Goal: Task Accomplishment & Management: Complete application form

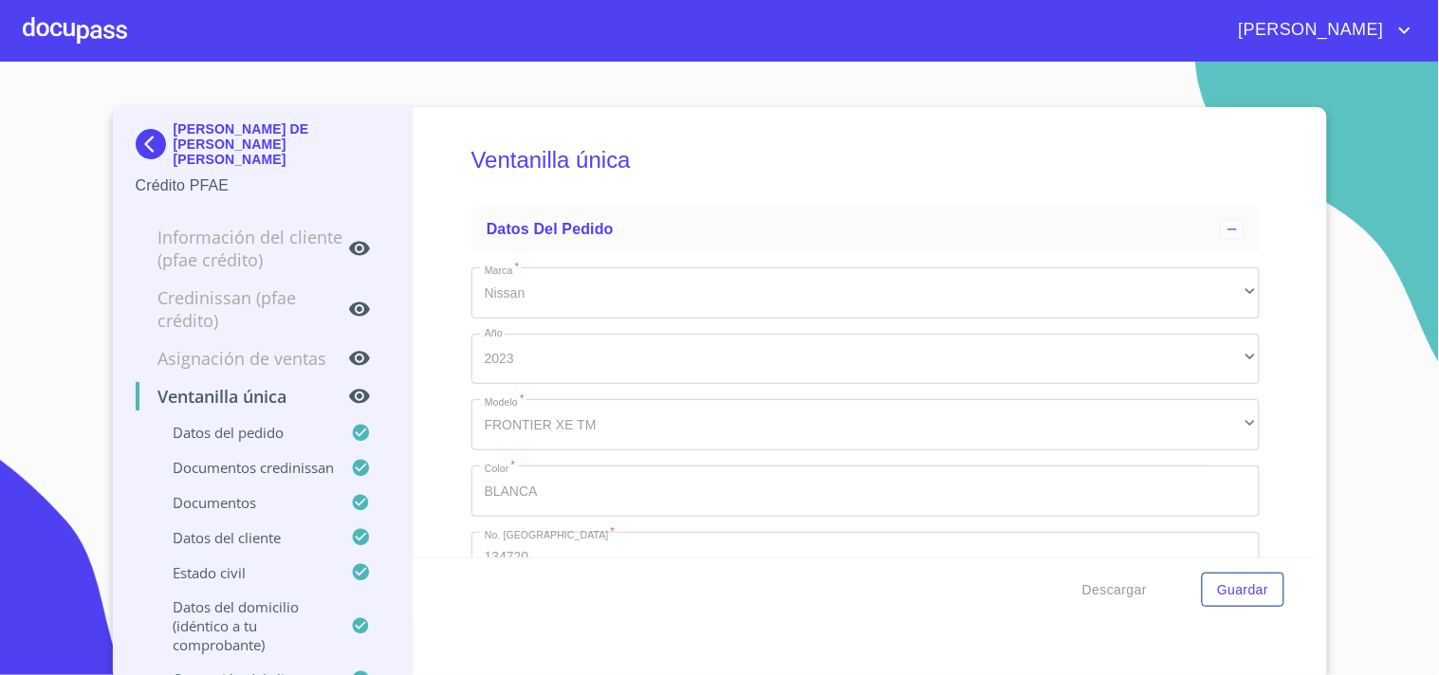
click at [32, 23] on div at bounding box center [75, 30] width 104 height 61
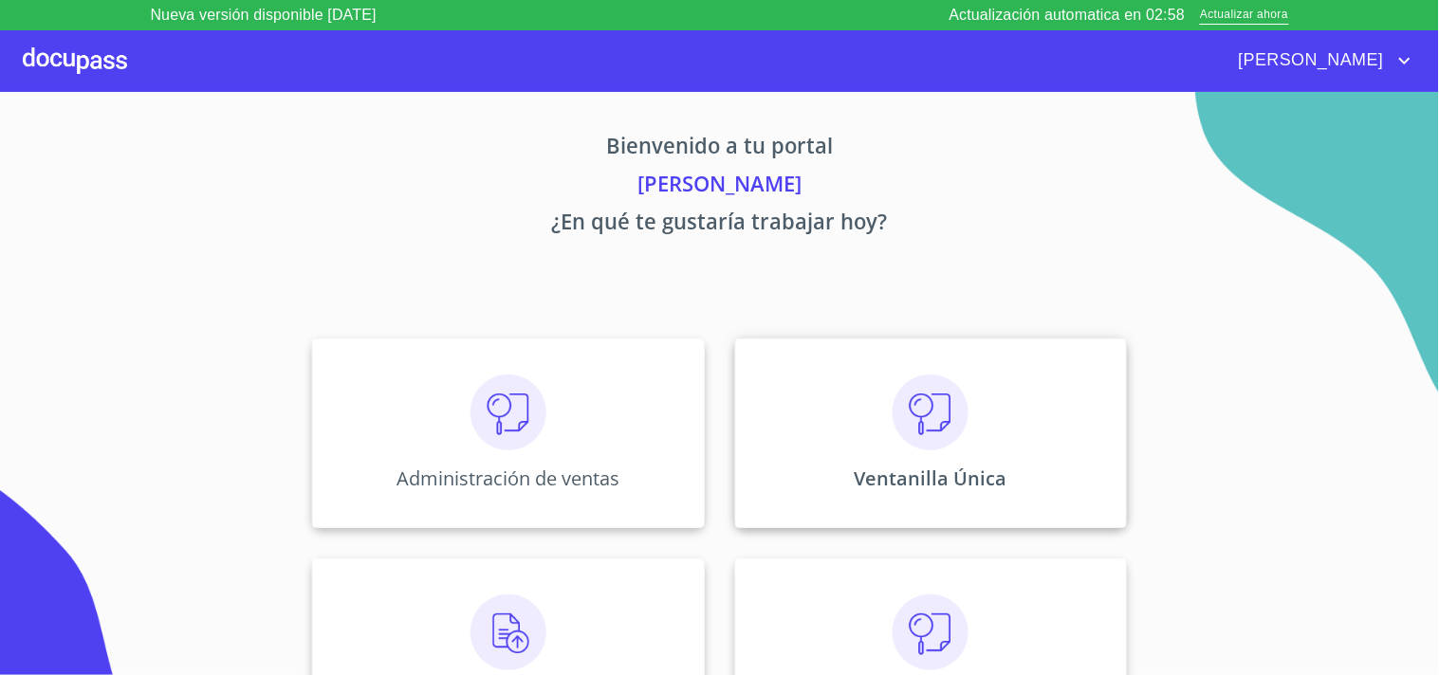
click at [977, 411] on div "Ventanilla Única" at bounding box center [931, 434] width 392 height 190
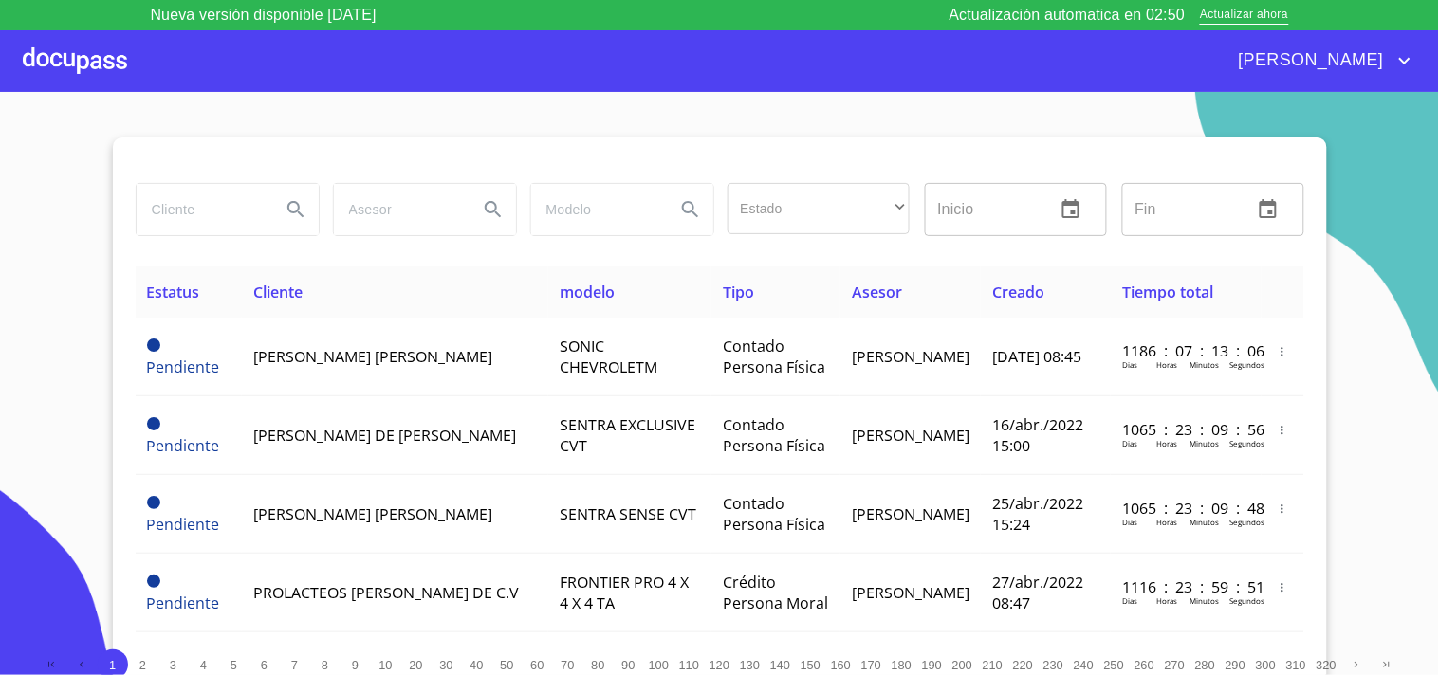
click at [230, 211] on input "search" at bounding box center [201, 209] width 129 height 51
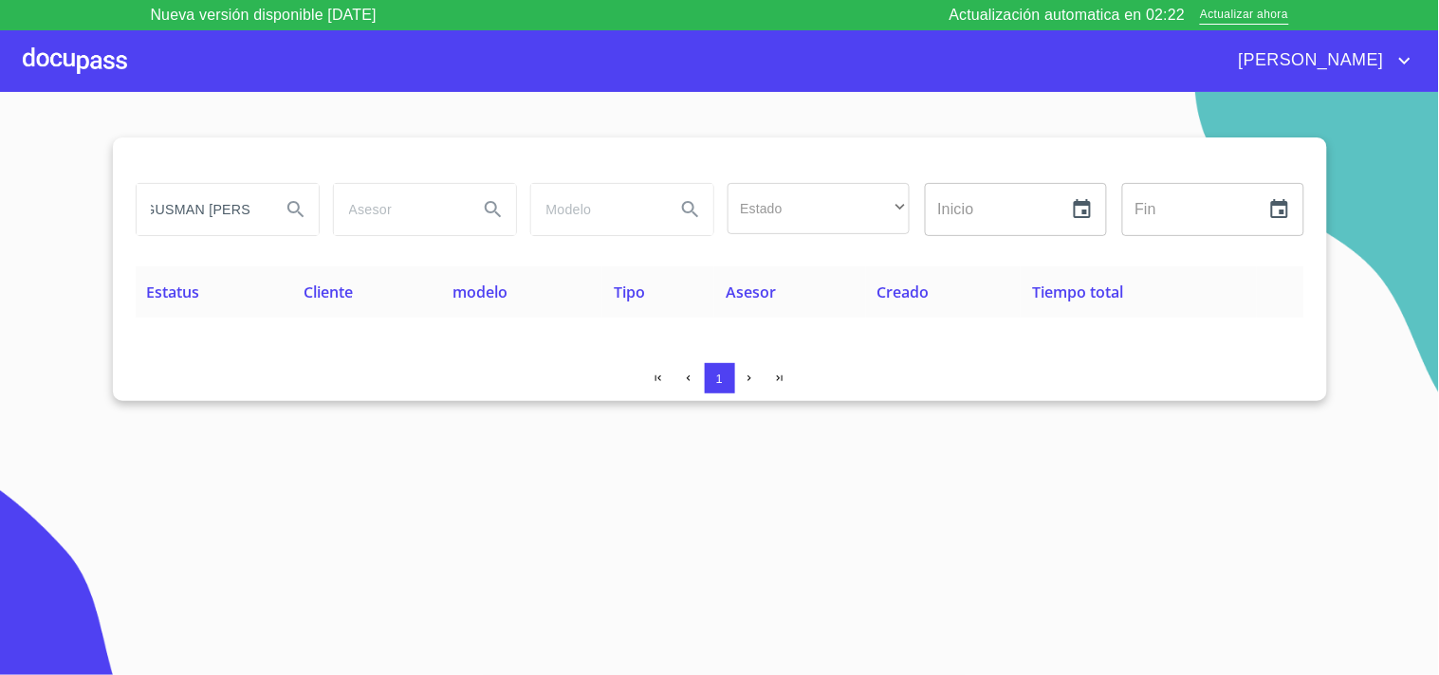
scroll to position [0, 61]
click at [161, 212] on input "HECTIGUSMAN NIEVES" at bounding box center [201, 209] width 129 height 51
type input "HECTIGUZMAN NIEVES"
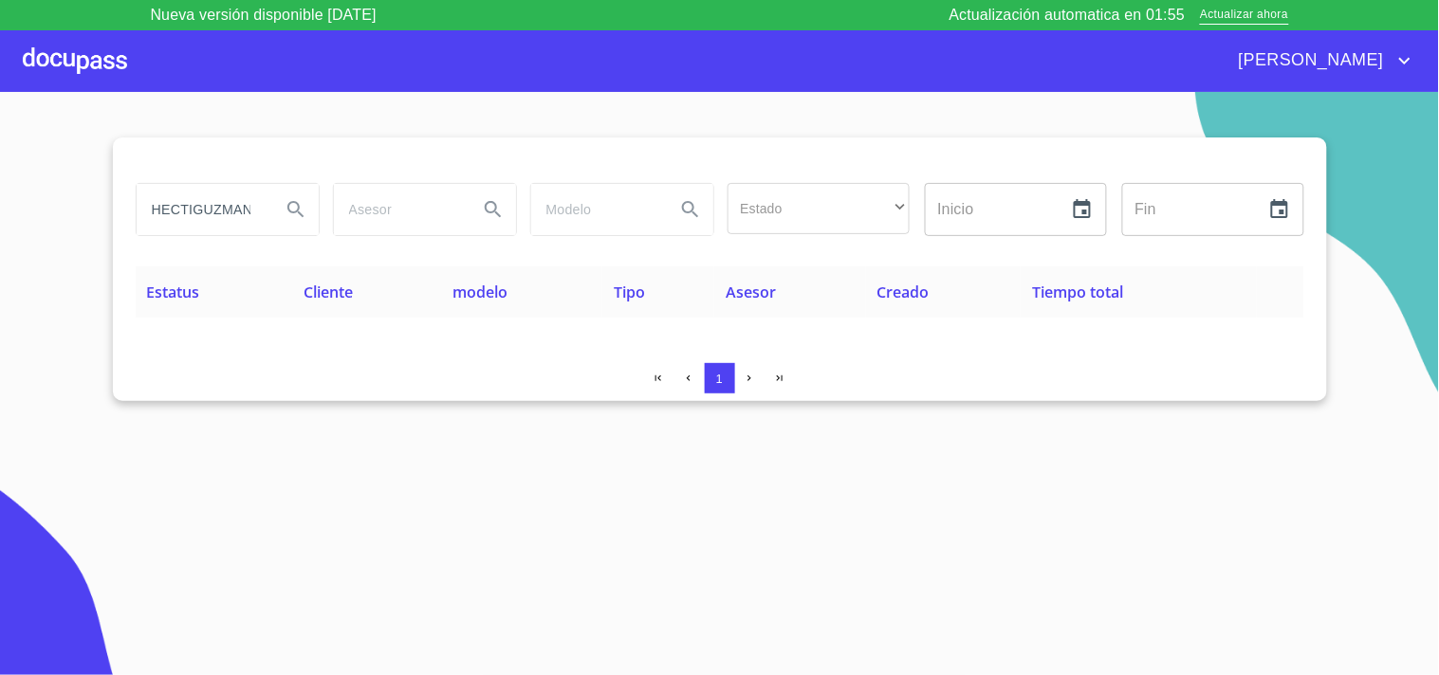
click at [63, 57] on div at bounding box center [75, 60] width 104 height 61
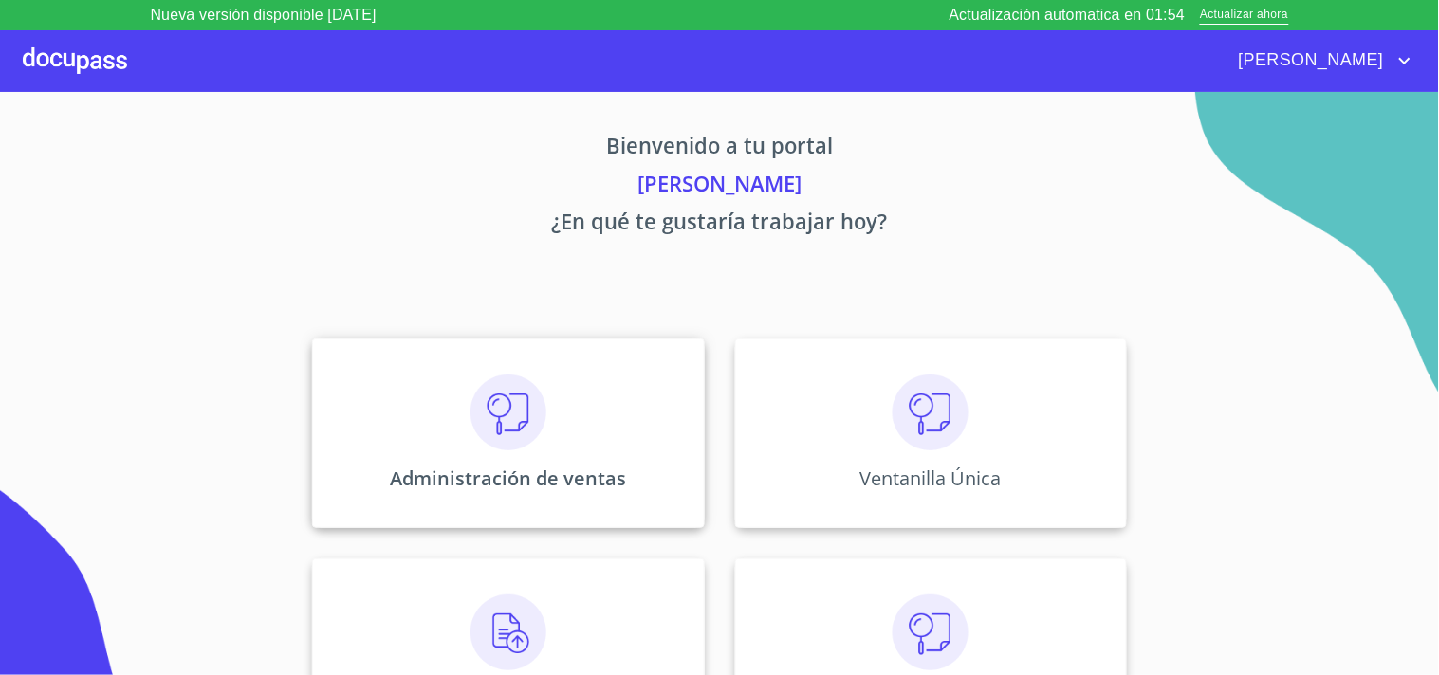
click at [548, 385] on div "Administración de ventas" at bounding box center [508, 434] width 392 height 190
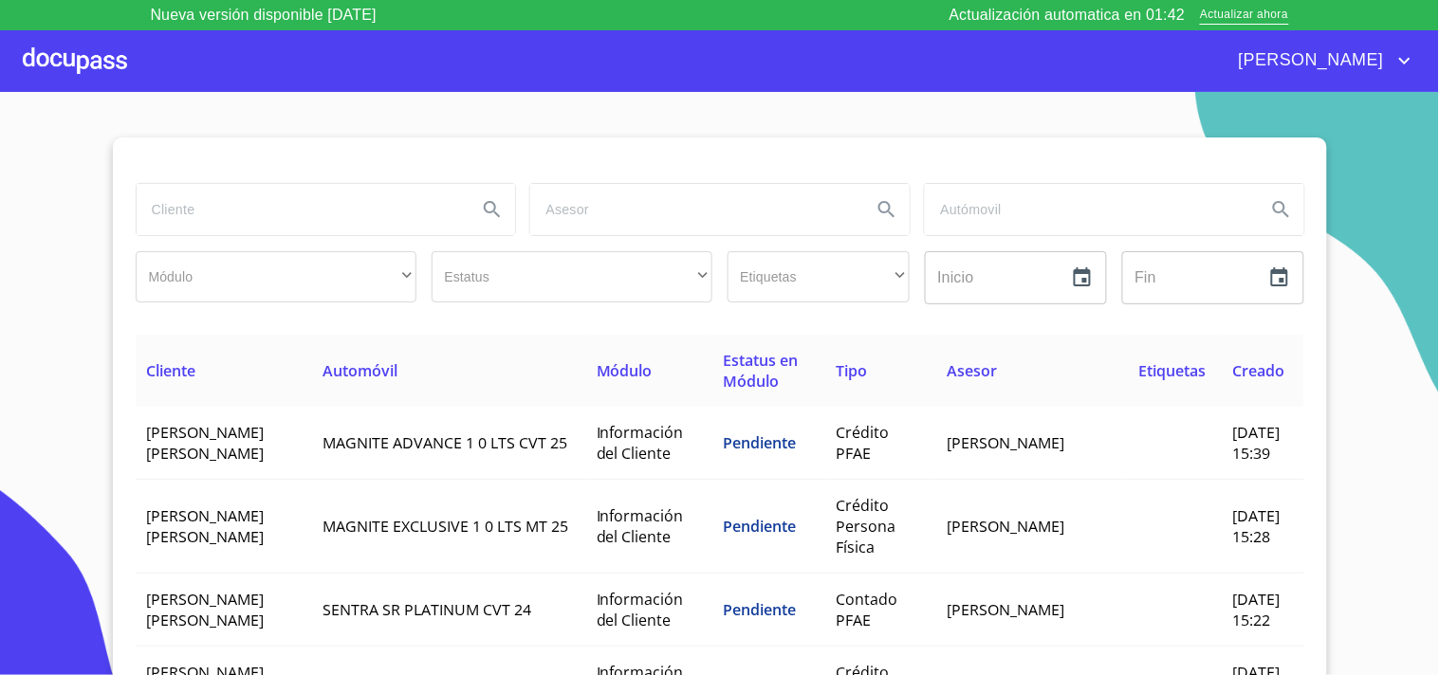
click at [313, 218] on input "search" at bounding box center [300, 209] width 326 height 51
type input "HECTOR MANUEL"
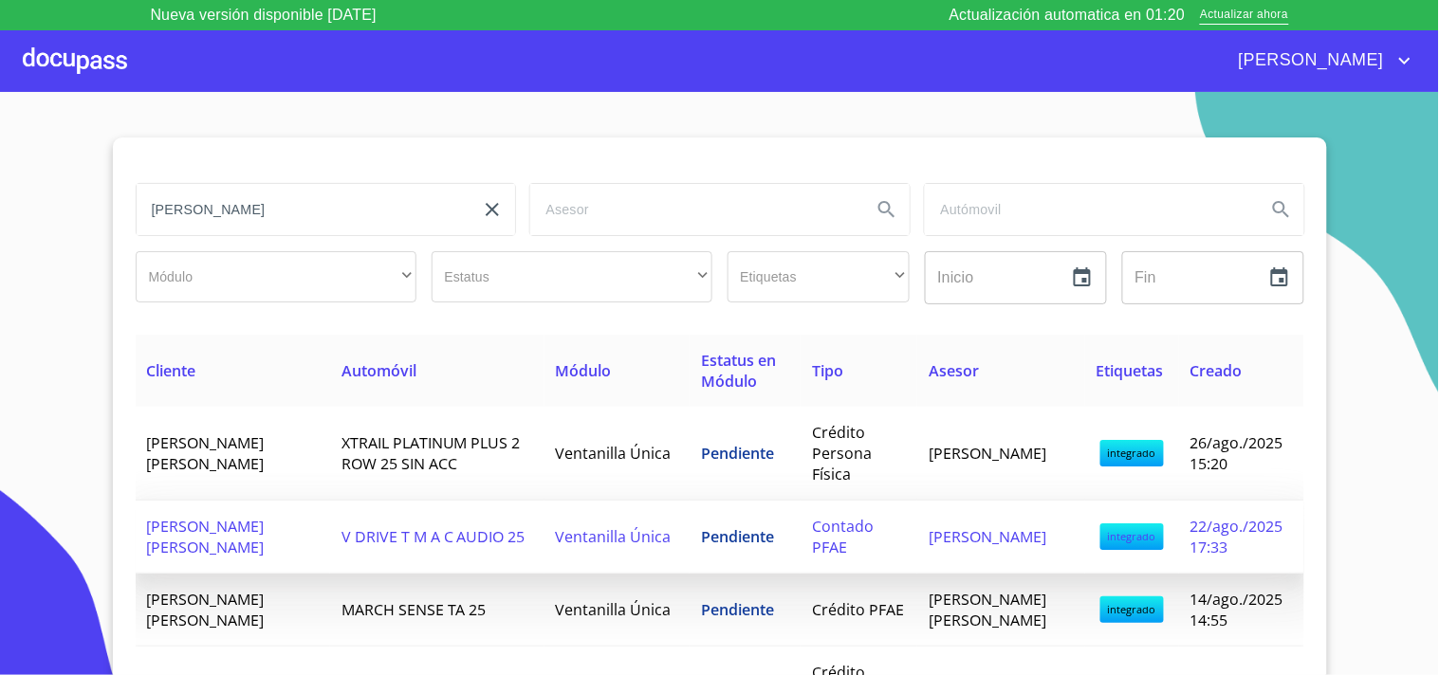
click at [341, 533] on span "V DRIVE T M A C AUDIO 25" at bounding box center [433, 536] width 184 height 21
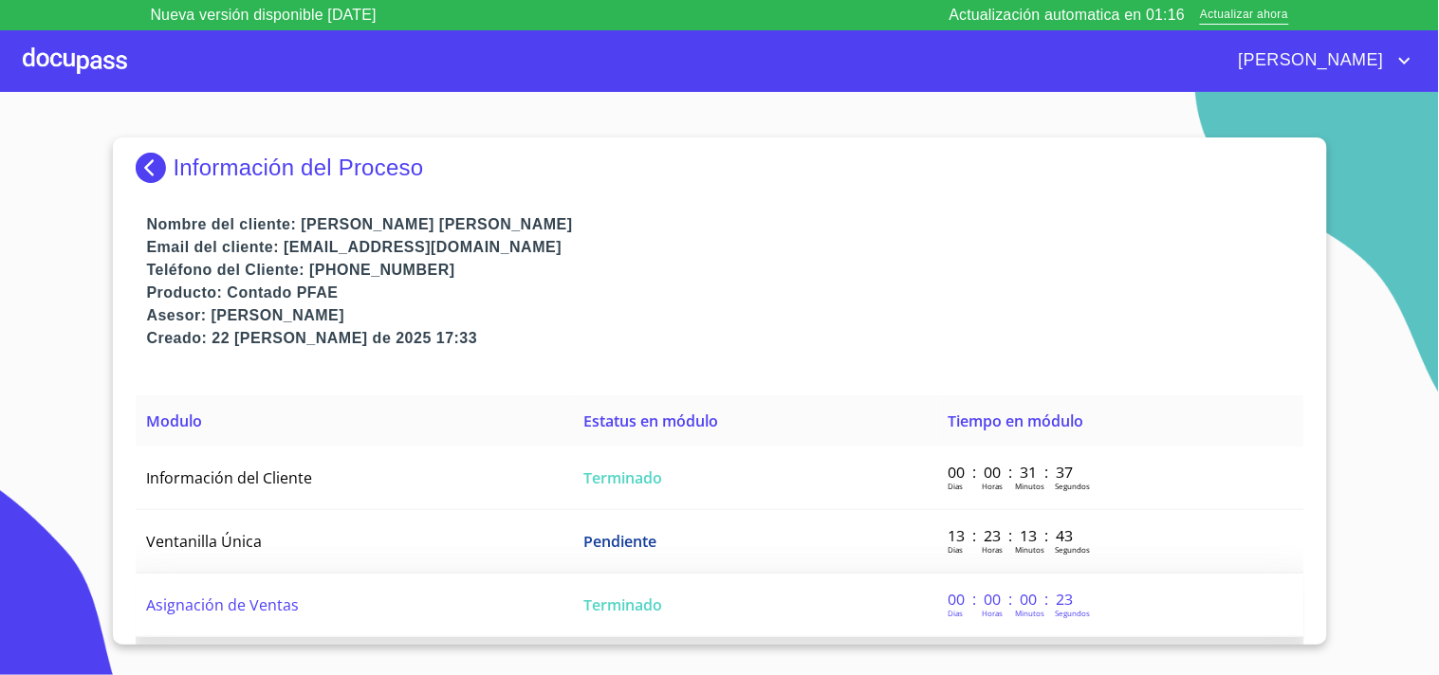
click at [498, 613] on td "Asignación de Ventas" at bounding box center [354, 606] width 437 height 64
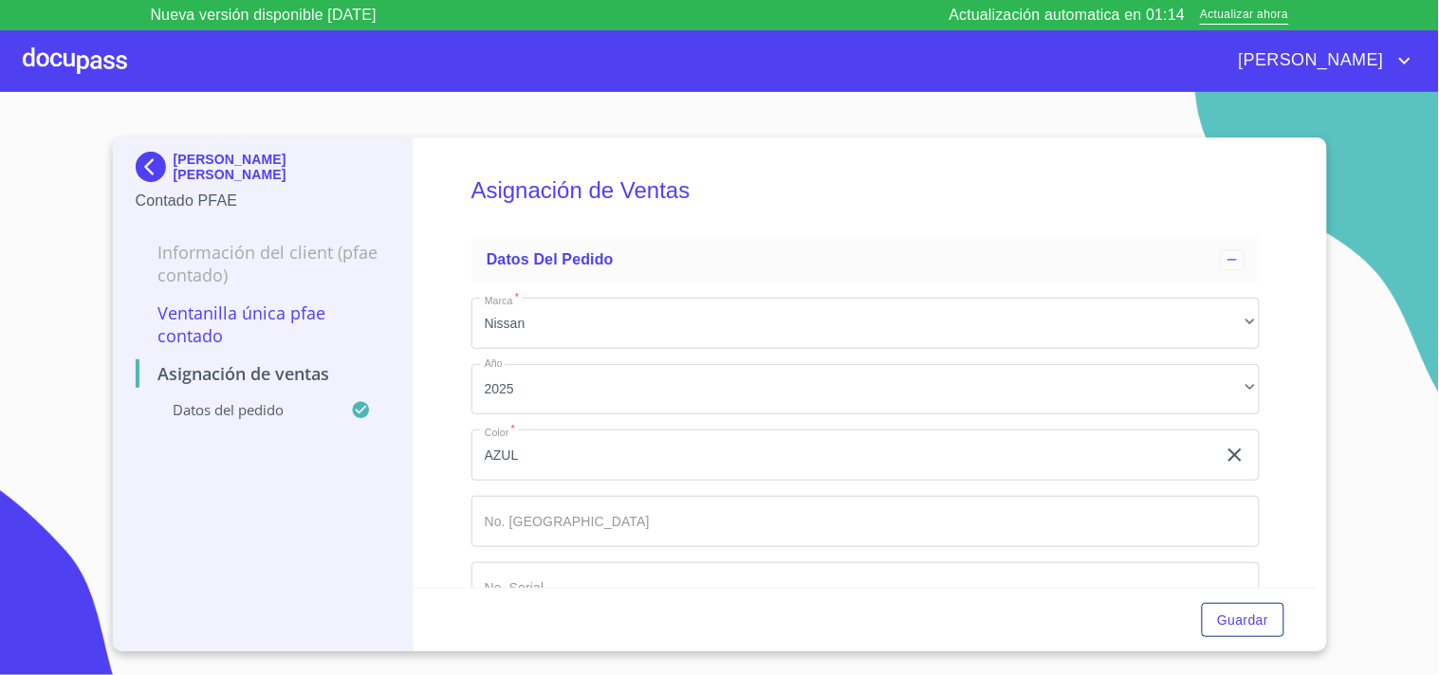
scroll to position [61, 0]
click at [597, 455] on input "Marca   *" at bounding box center [865, 460] width 788 height 51
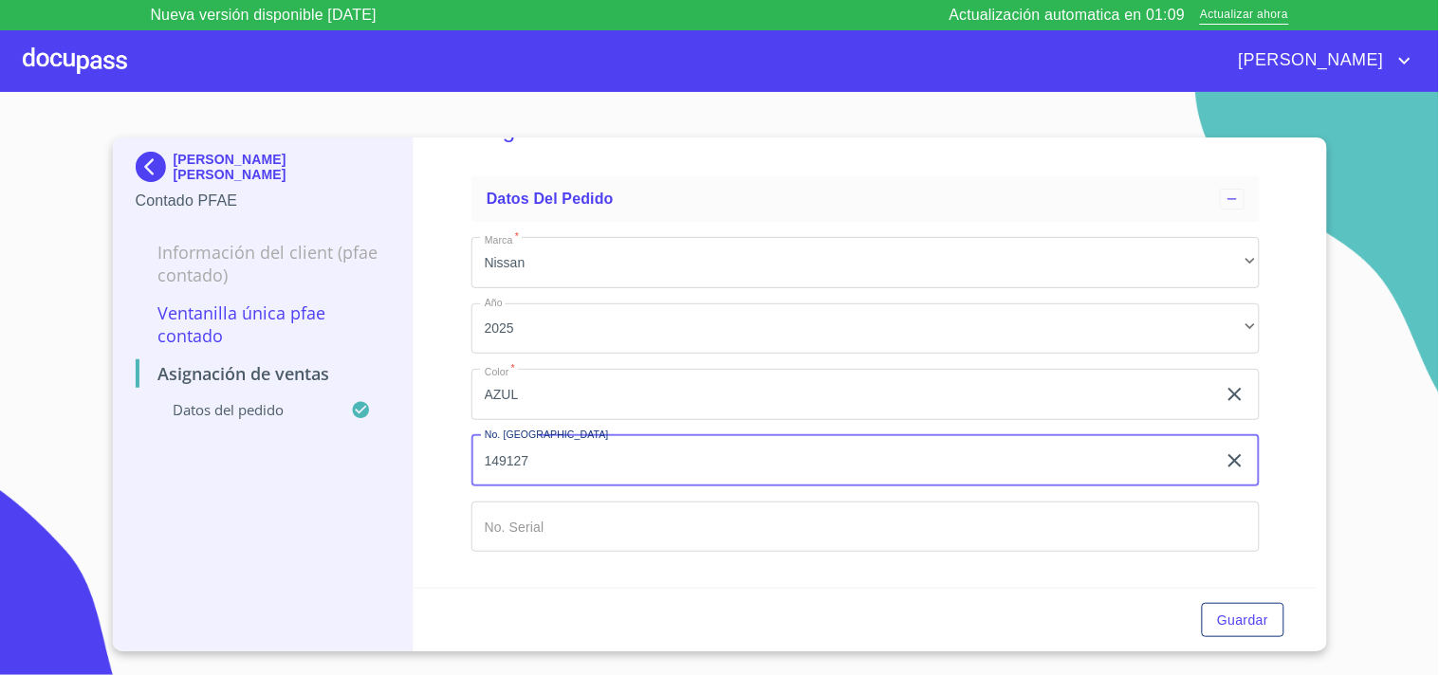
type input "149127"
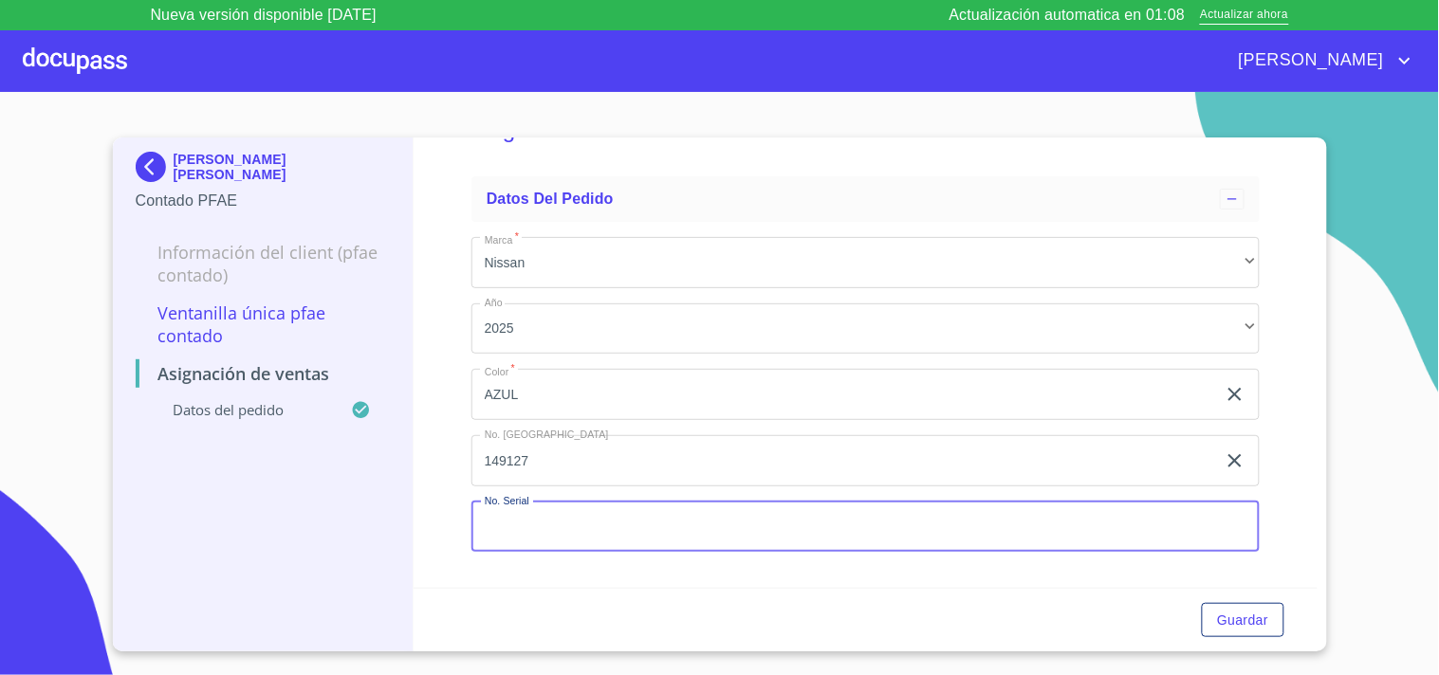
click at [583, 522] on input "Marca   *" at bounding box center [865, 527] width 788 height 51
paste input "[US_VEHICLE_IDENTIFICATION_NUMBER]"
type input "[US_VEHICLE_IDENTIFICATION_NUMBER]"
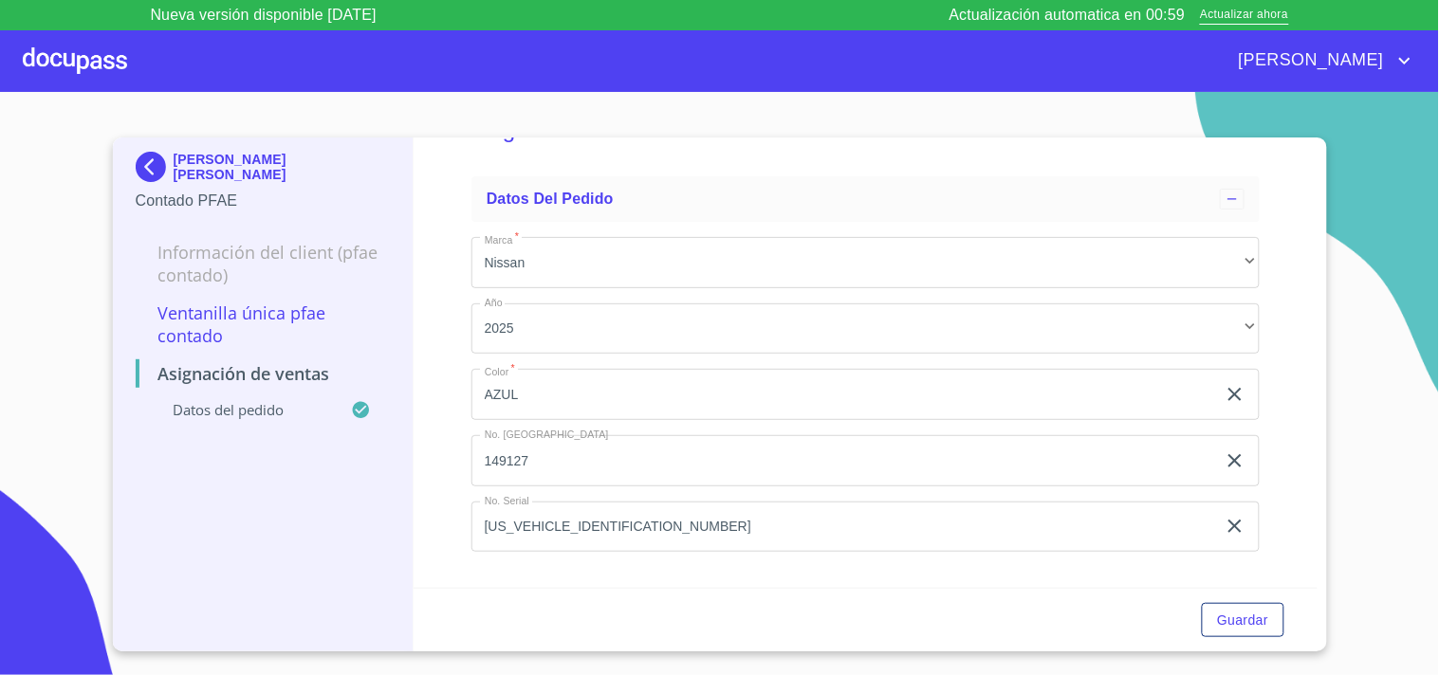
click at [1235, 640] on div "Guardar" at bounding box center [865, 620] width 904 height 64
click at [1236, 622] on span "Guardar" at bounding box center [1242, 621] width 51 height 24
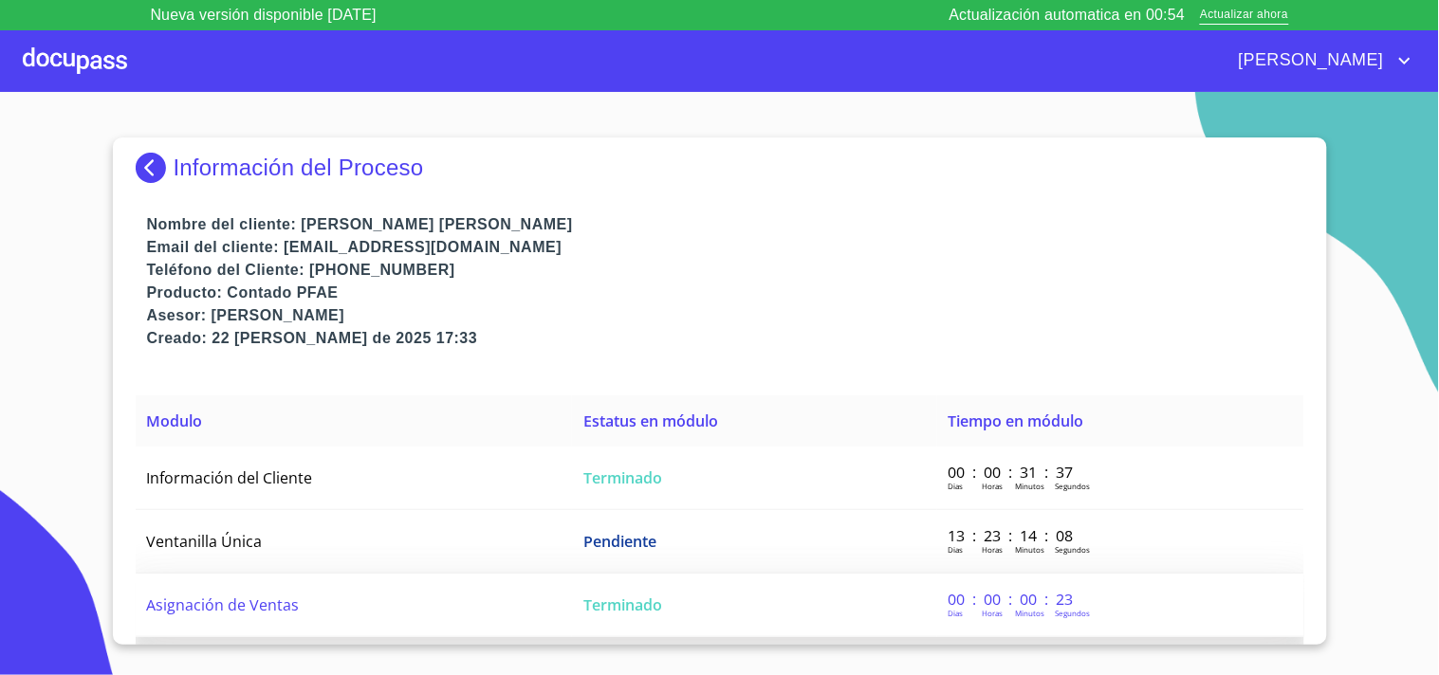
click at [706, 590] on td "Terminado" at bounding box center [754, 606] width 364 height 64
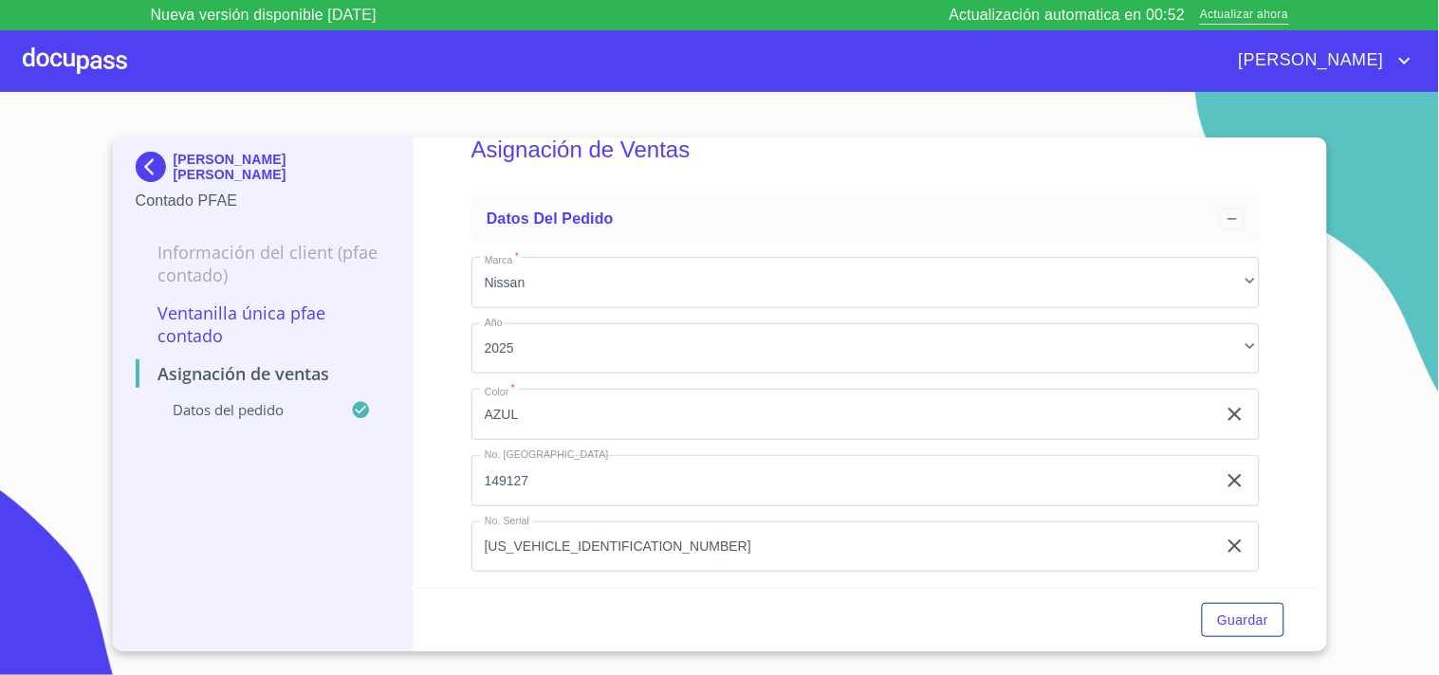
scroll to position [61, 0]
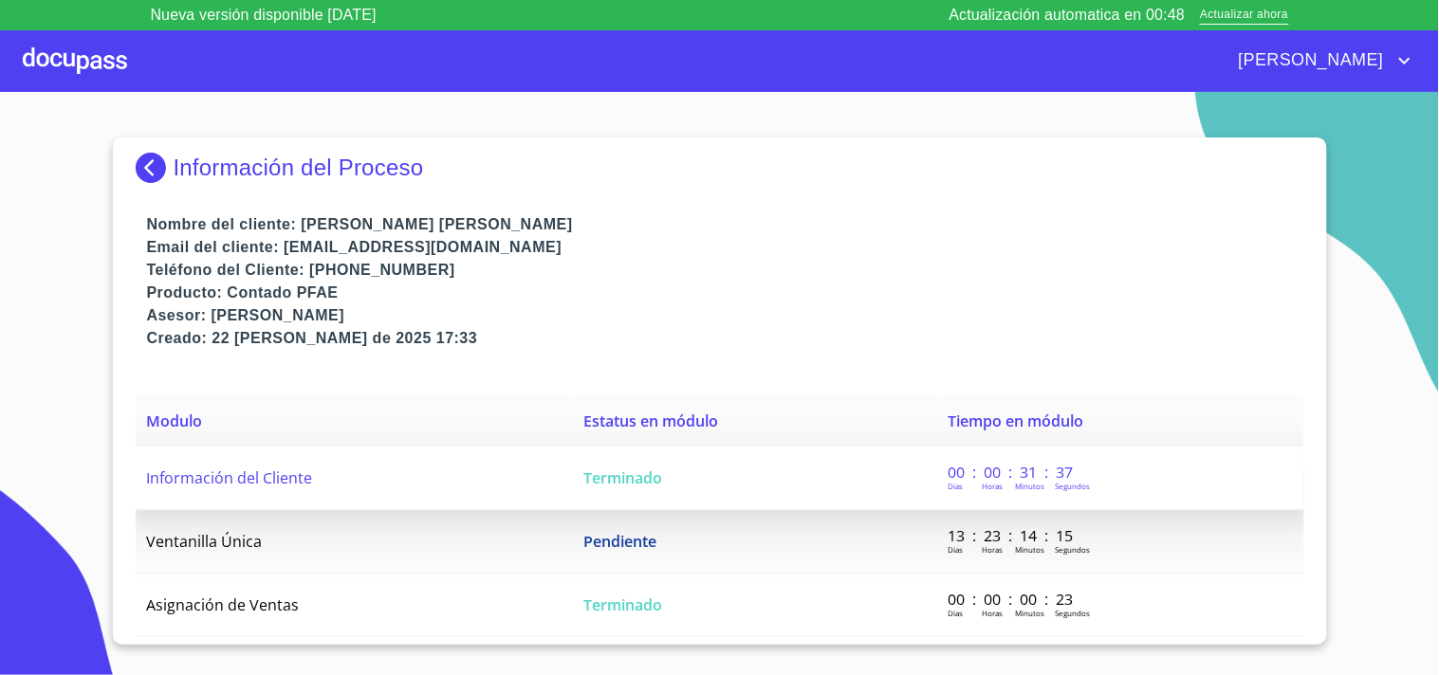
click at [688, 468] on td "Terminado" at bounding box center [754, 479] width 364 height 64
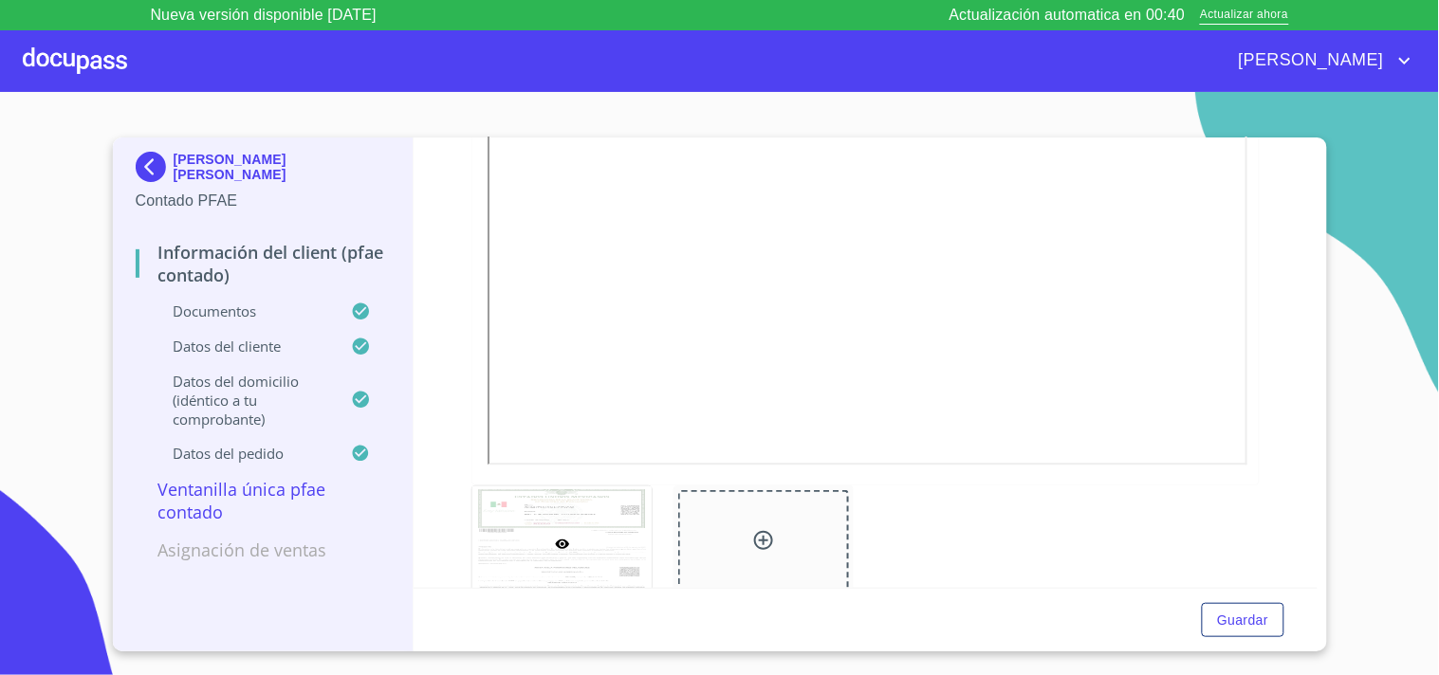
scroll to position [2950, 0]
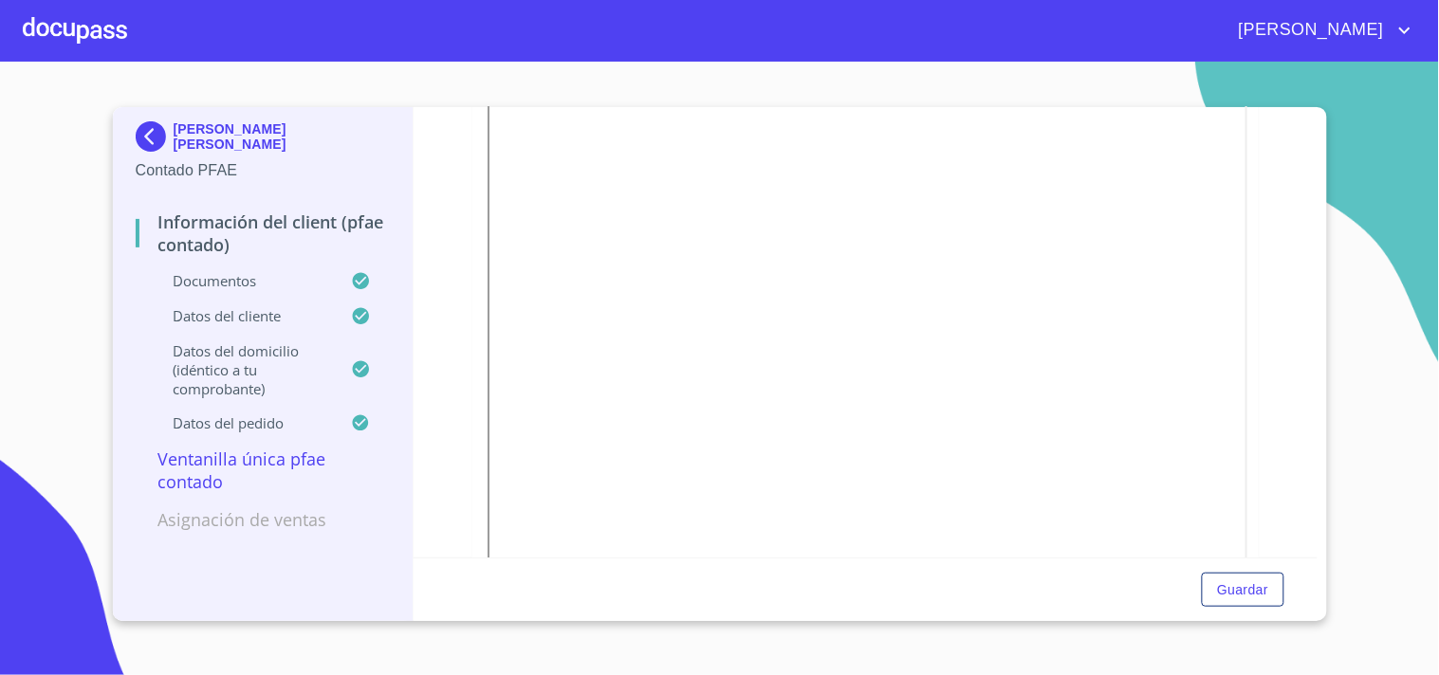
scroll to position [1159, 0]
